Goal: Task Accomplishment & Management: Use online tool/utility

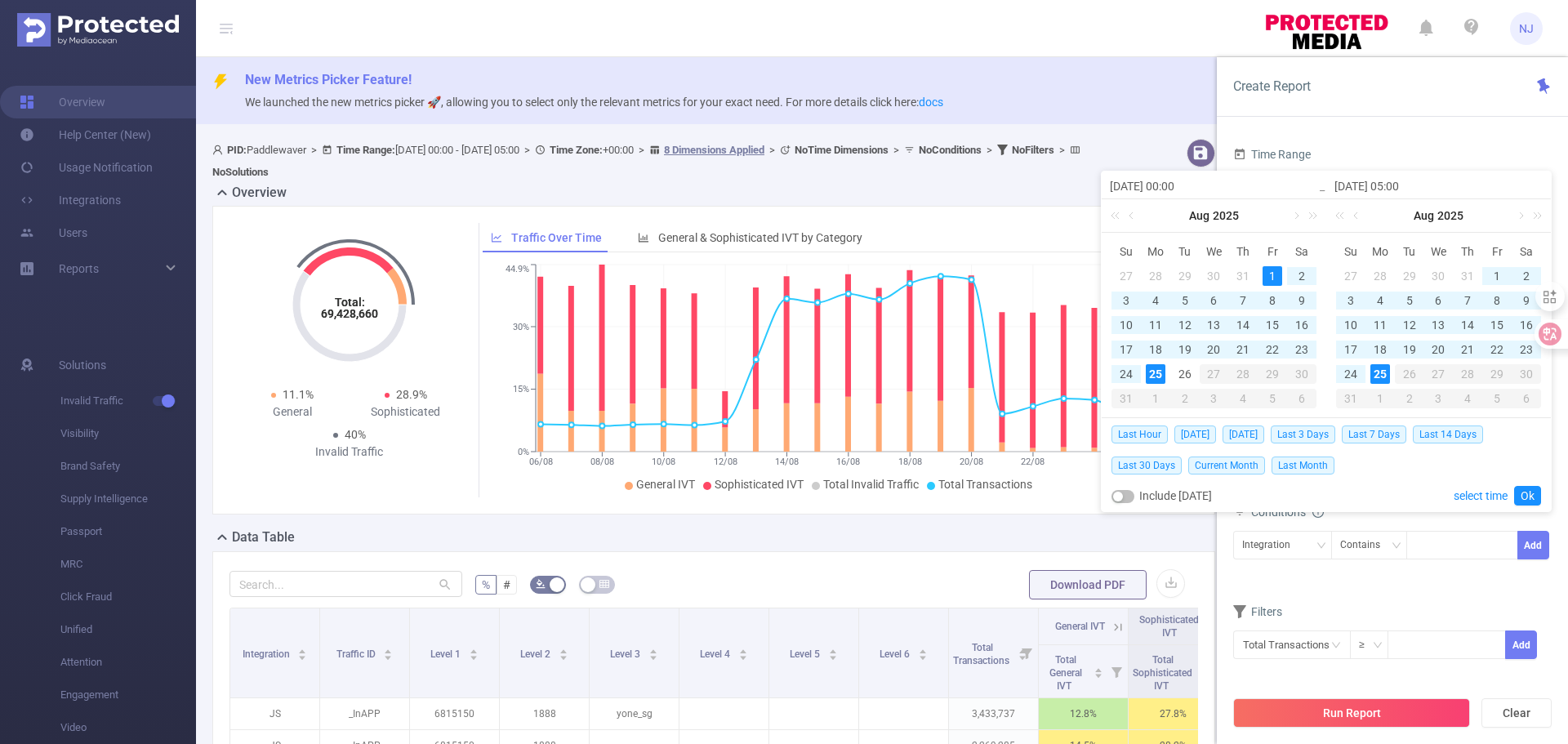
click at [1148, 372] on div "25" at bounding box center [1156, 374] width 20 height 20
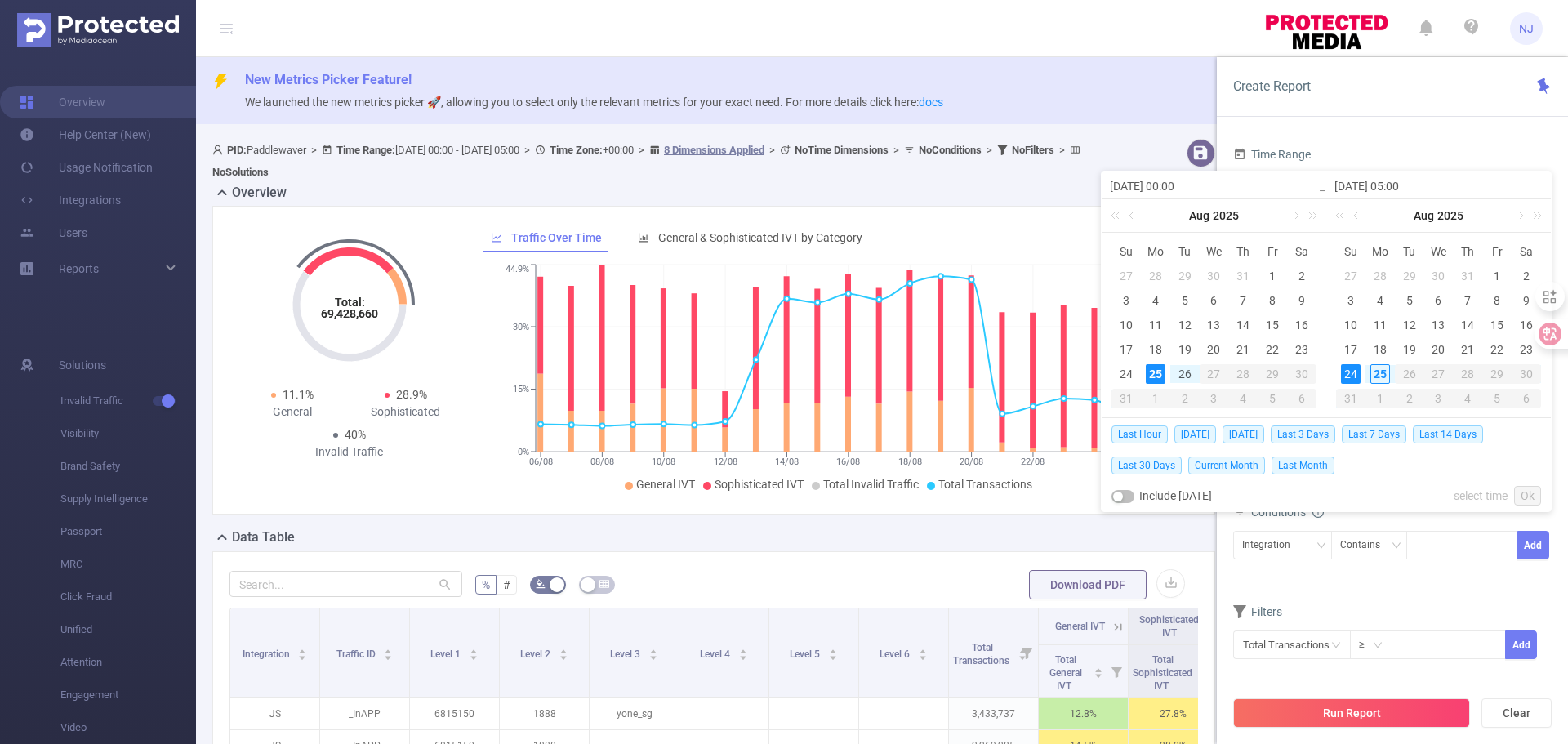
click at [1148, 372] on div "25" at bounding box center [1156, 374] width 20 height 20
type input "[DATE] 00:00"
click at [1475, 493] on link "select time" at bounding box center [1480, 496] width 54 height 31
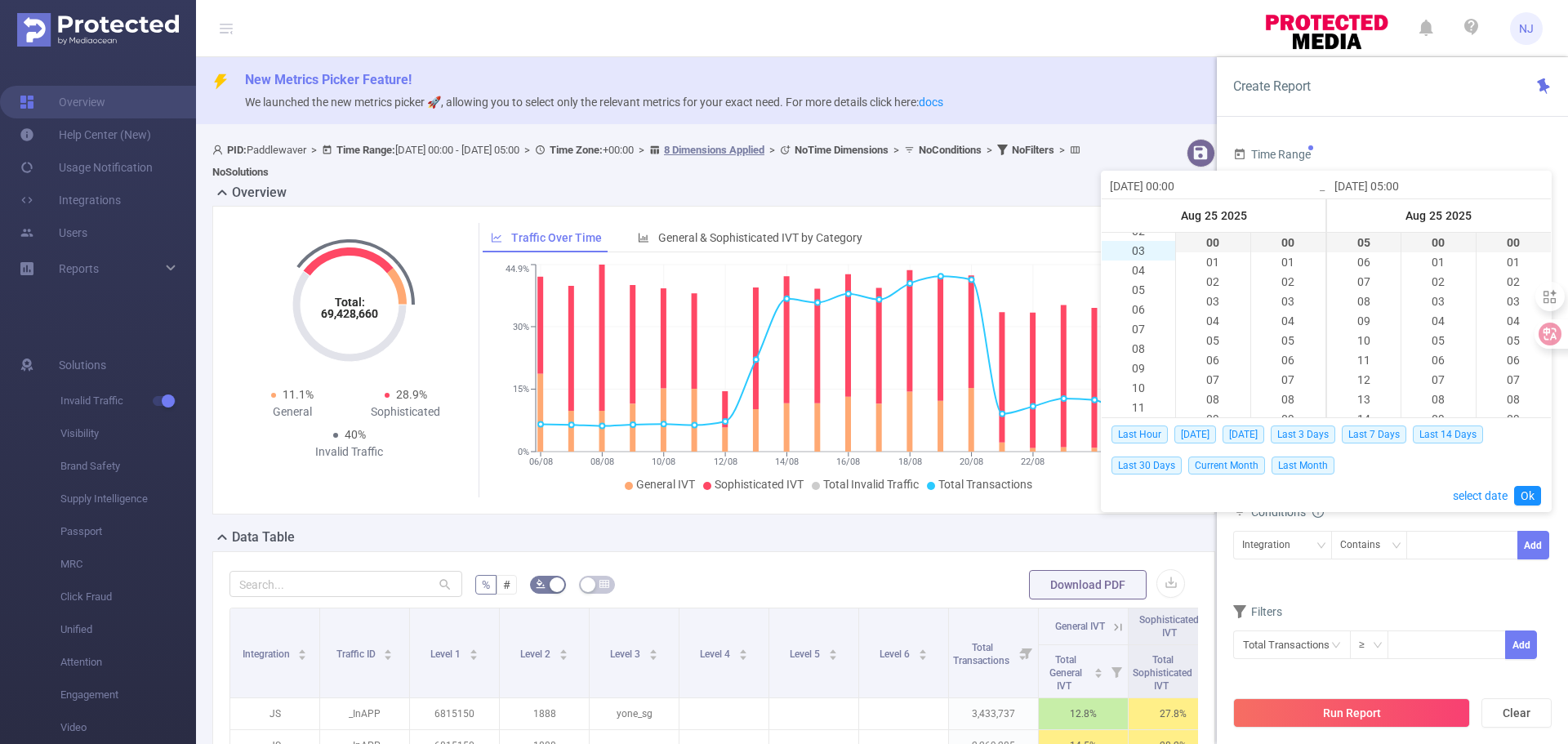
scroll to position [82, 0]
click at [1134, 376] on li "11" at bounding box center [1138, 377] width 74 height 20
type input "[DATE] 11:00"
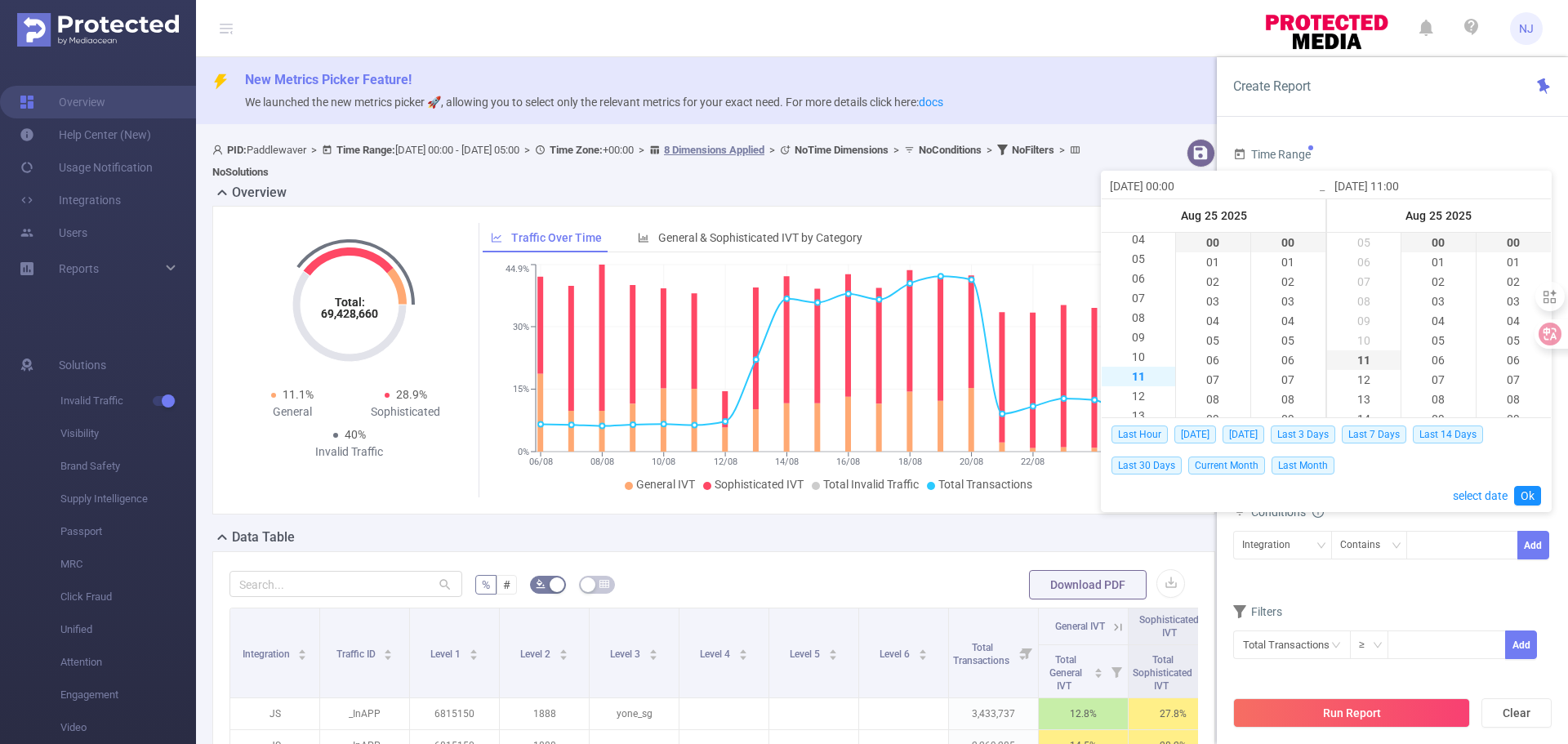
type input "[DATE] 11:00"
click at [1533, 502] on link "Ok" at bounding box center [1527, 496] width 27 height 20
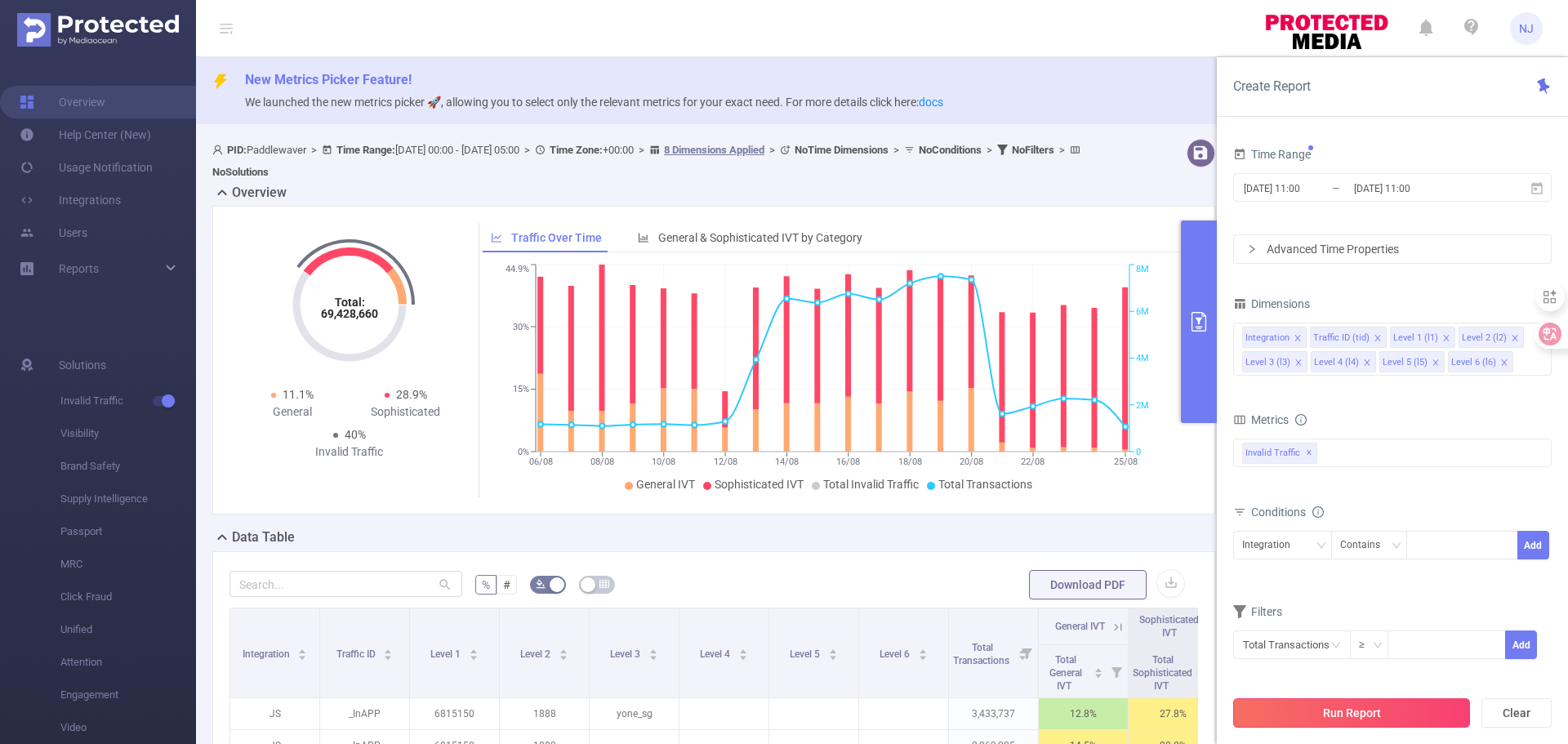
click at [1359, 709] on button "Run Report" at bounding box center [1351, 713] width 237 height 29
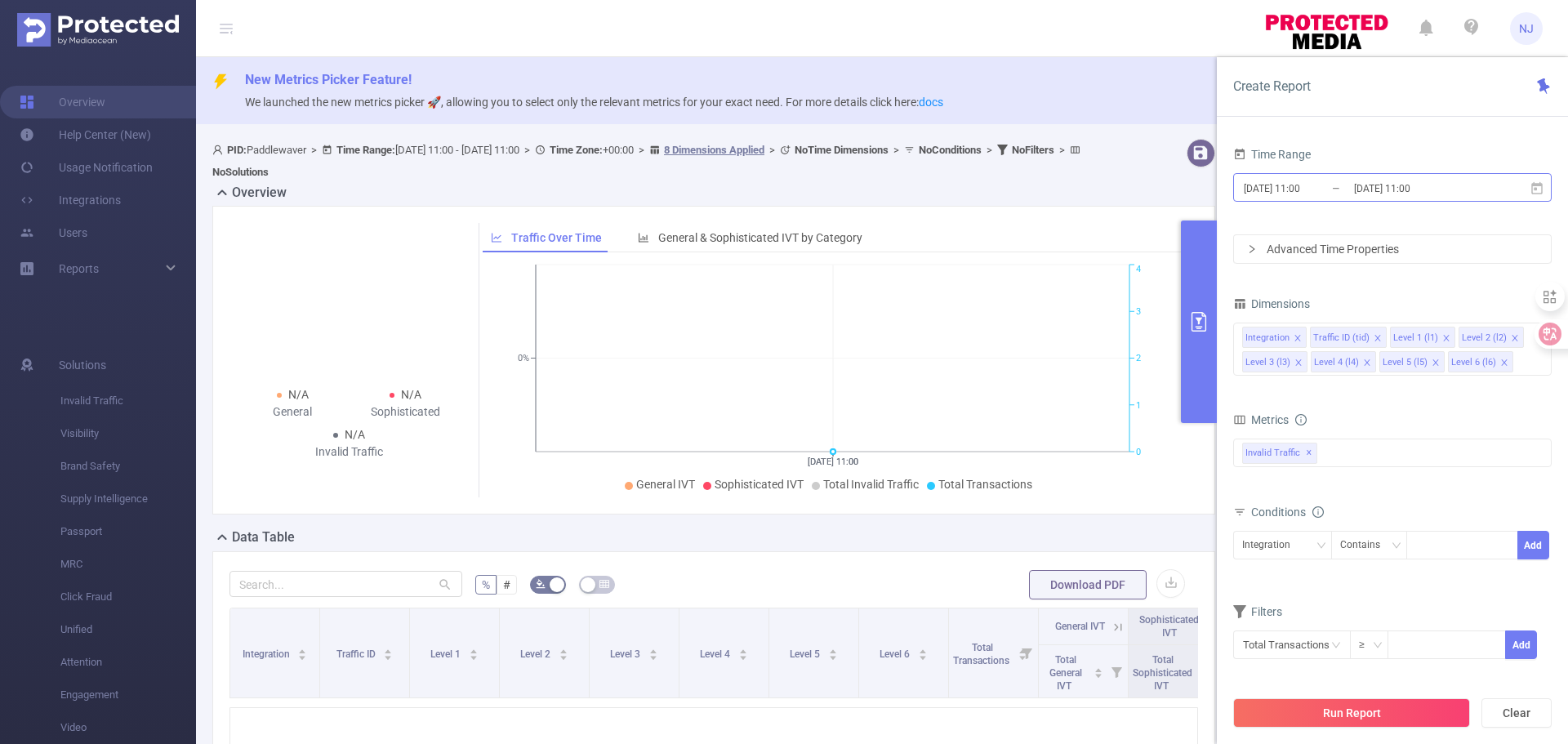
click at [1289, 191] on input "[DATE] 11:00" at bounding box center [1308, 188] width 132 height 22
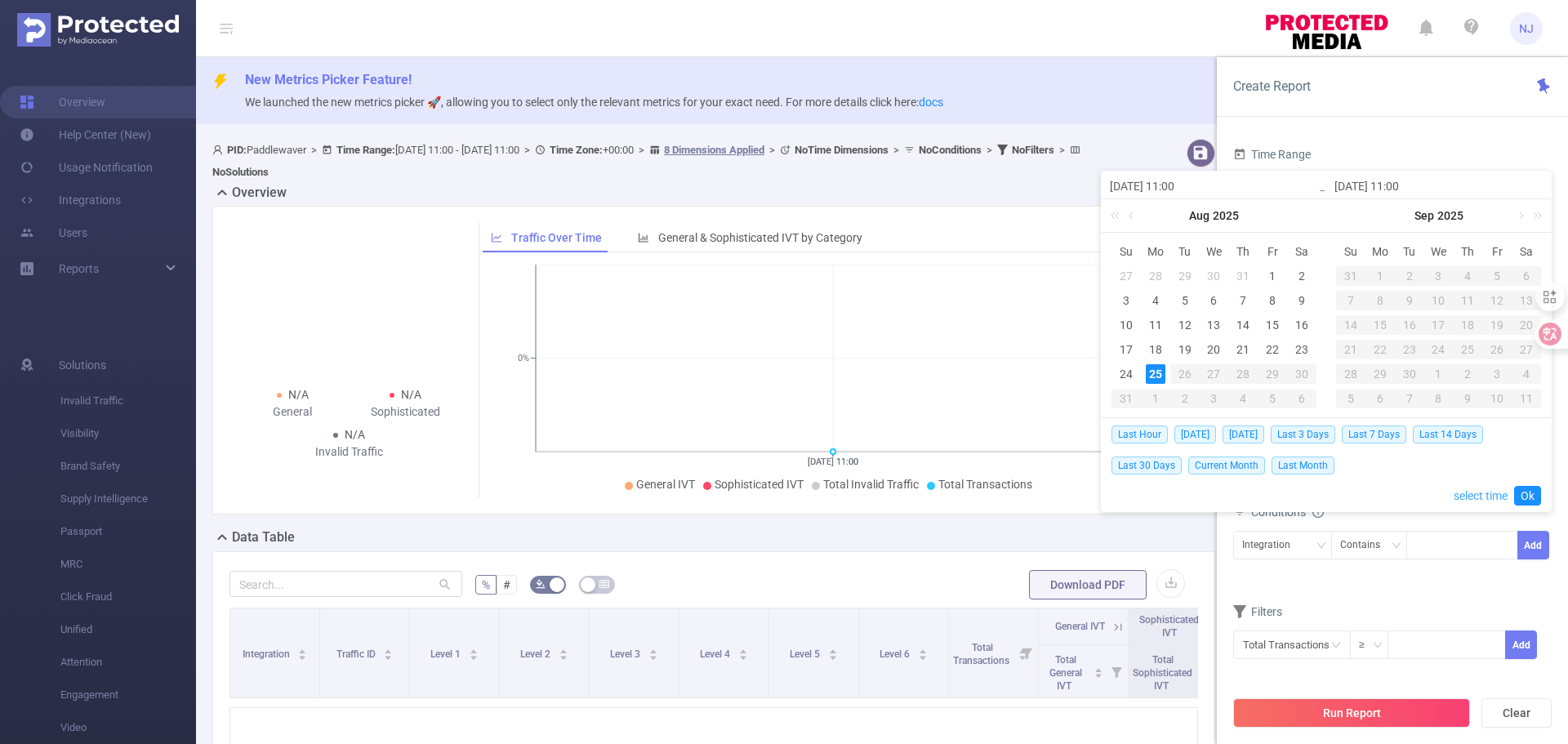
click at [1496, 500] on link "select time" at bounding box center [1480, 496] width 54 height 31
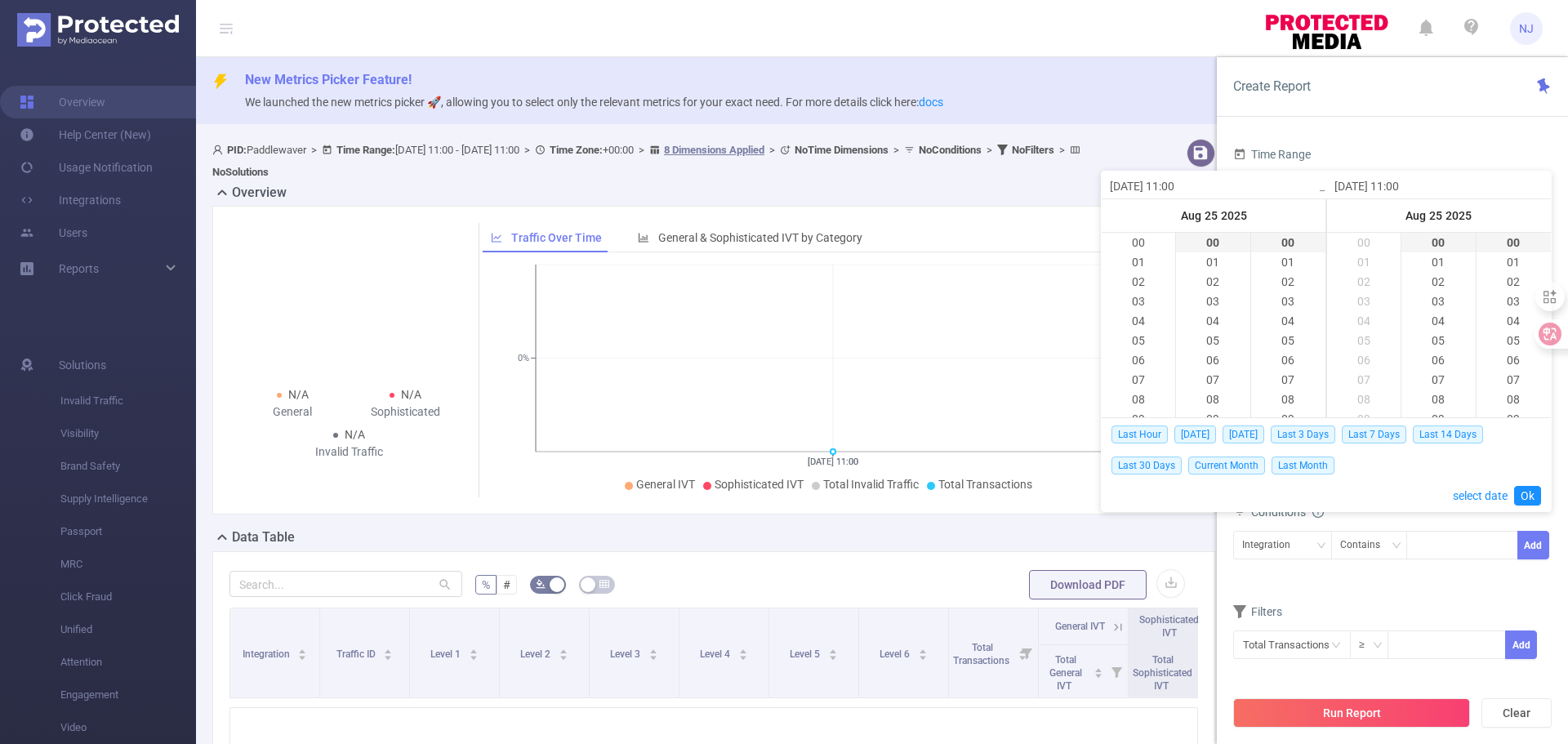
scroll to position [216, 0]
click at [1458, 492] on link "select date" at bounding box center [1480, 496] width 55 height 31
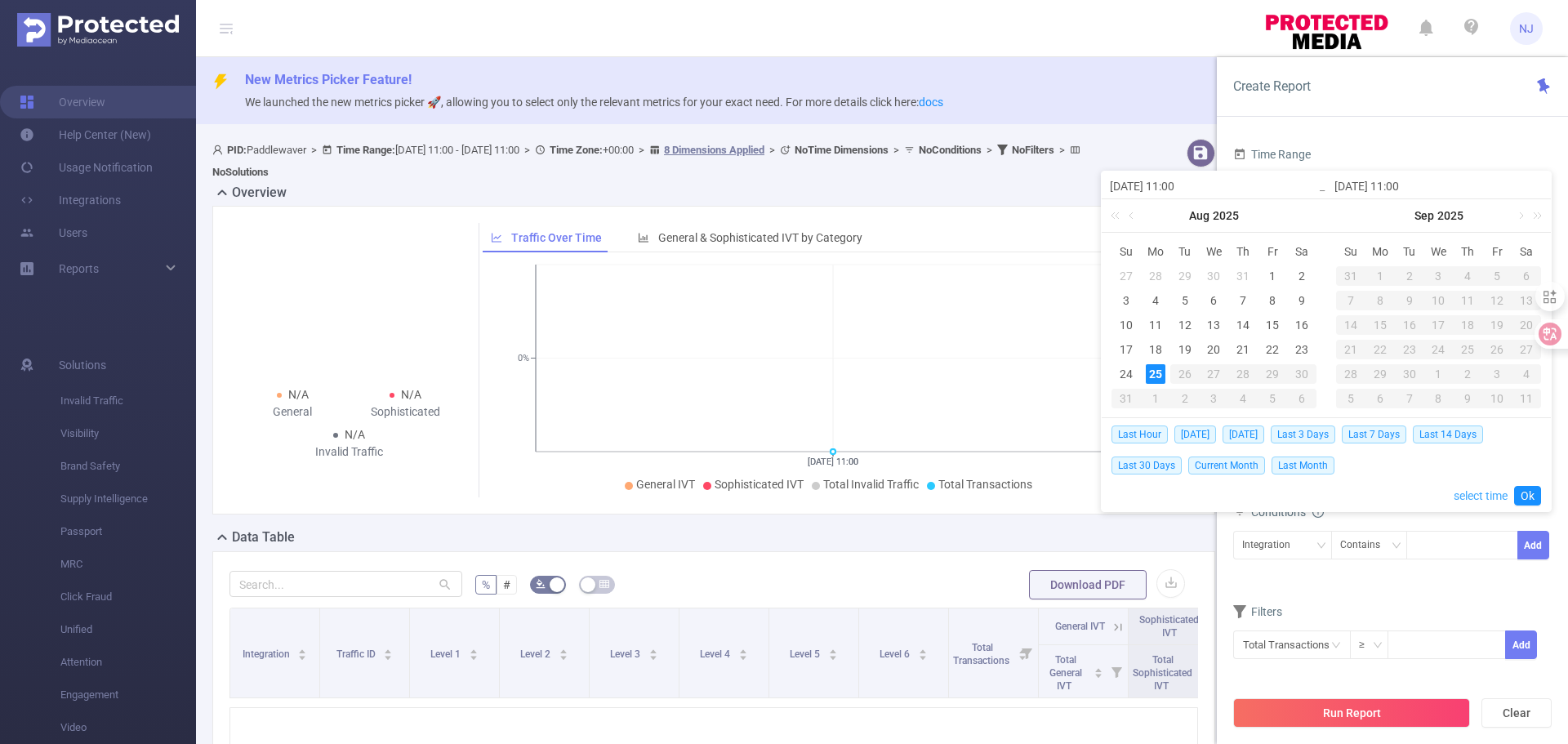
click at [1469, 495] on link "select time" at bounding box center [1480, 496] width 54 height 31
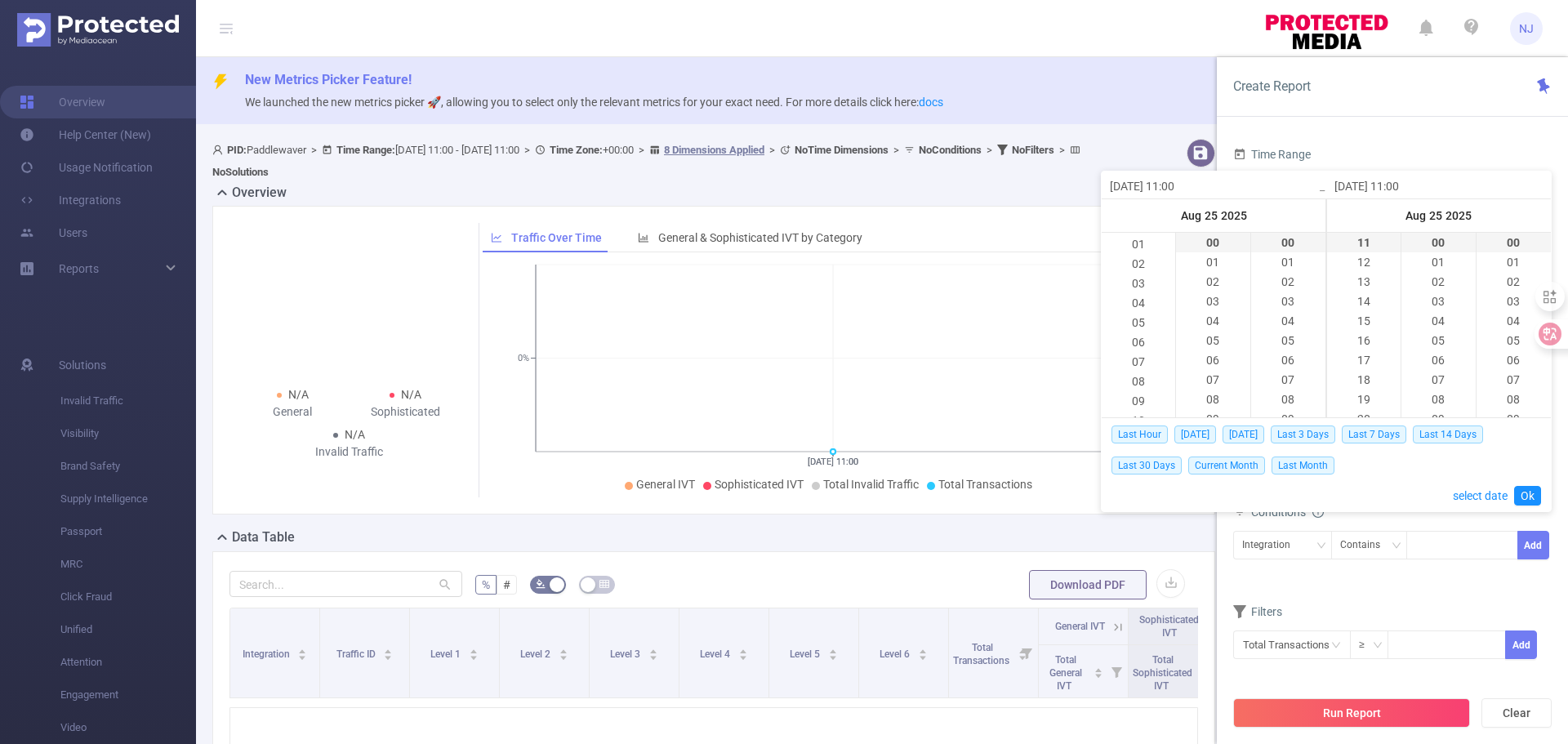
scroll to position [0, 0]
click at [1143, 380] on li "07" at bounding box center [1138, 380] width 74 height 20
type input "[DATE] 07:00"
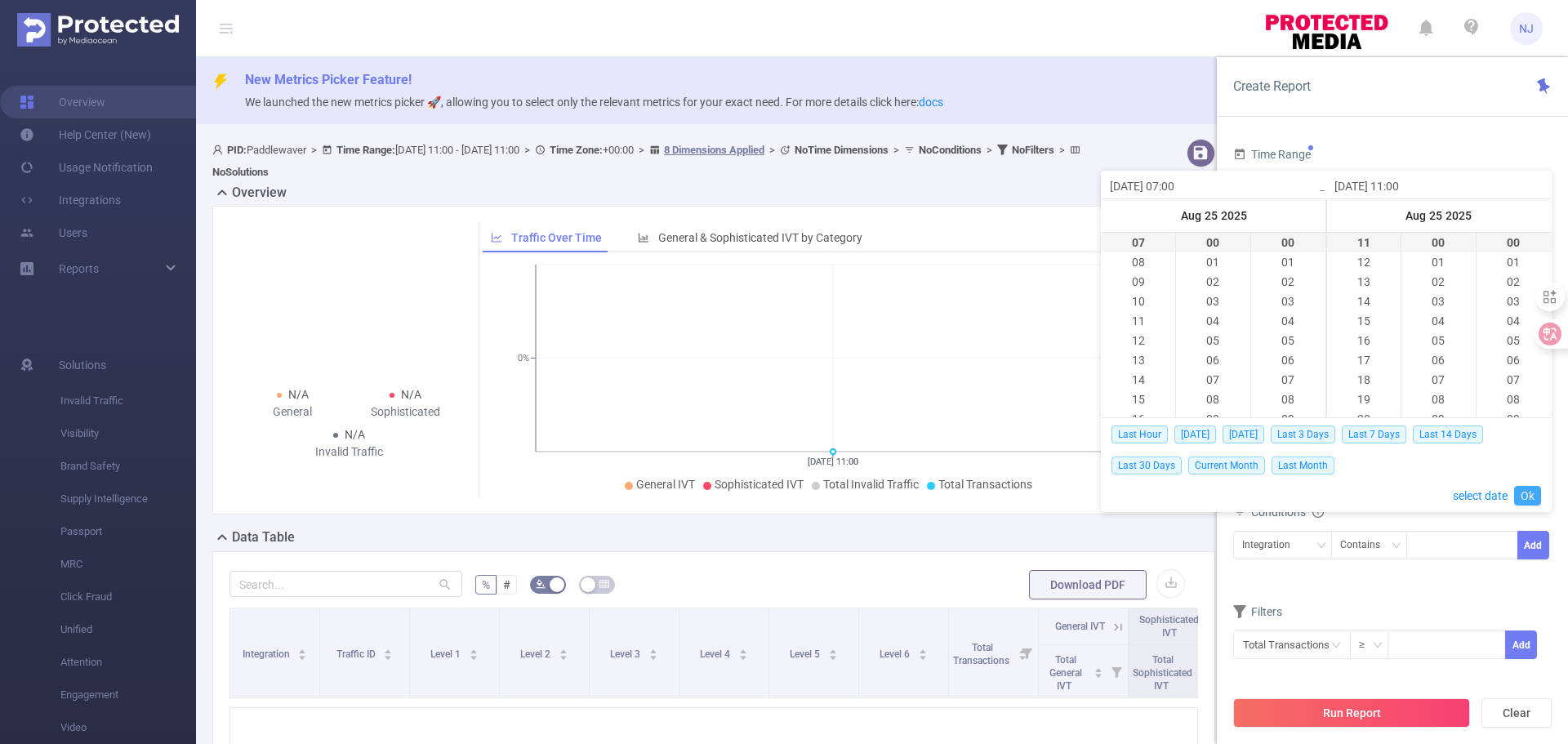
click at [1527, 490] on link "Ok" at bounding box center [1527, 496] width 27 height 20
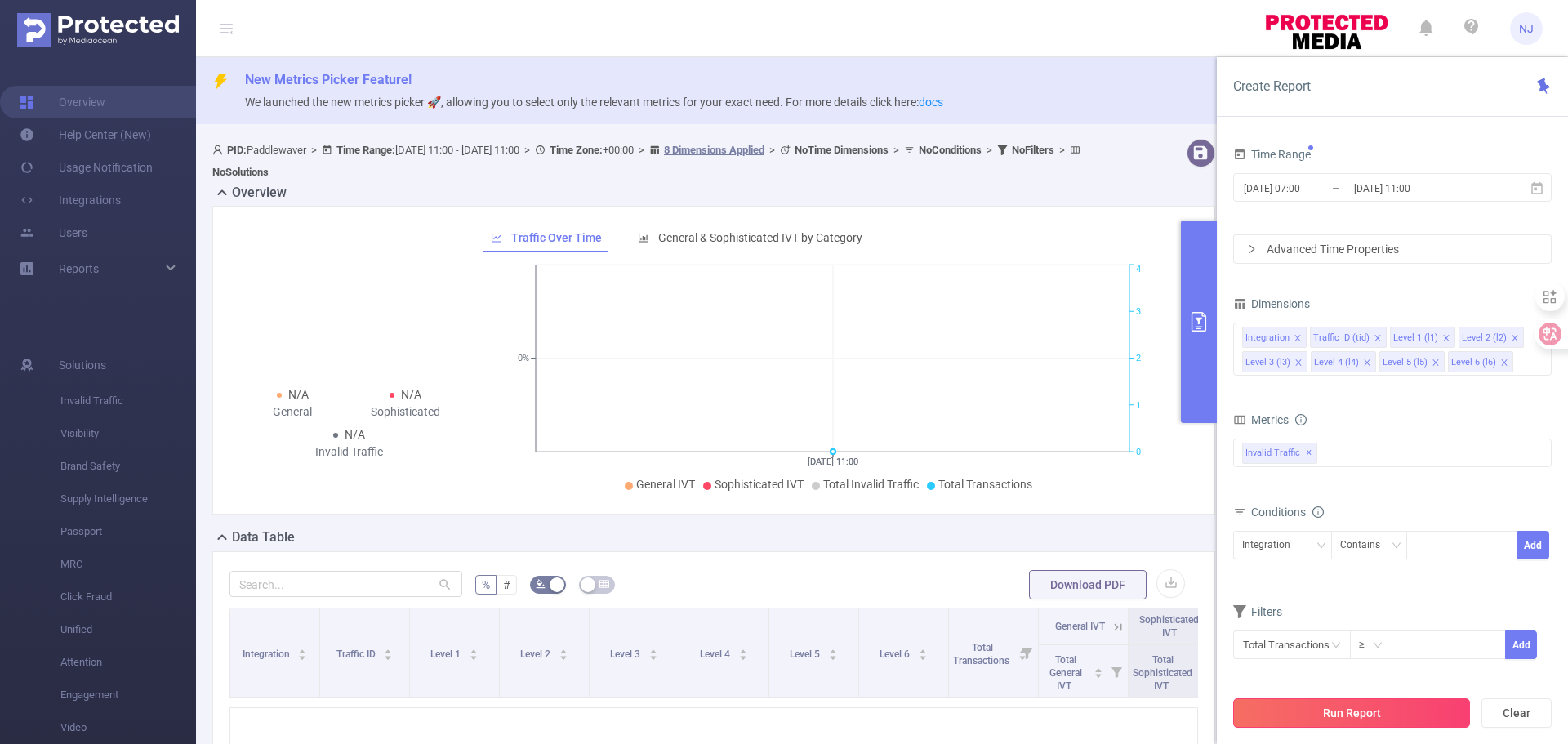
click at [1373, 713] on button "Run Report" at bounding box center [1351, 713] width 237 height 29
